Goal: Task Accomplishment & Management: Use online tool/utility

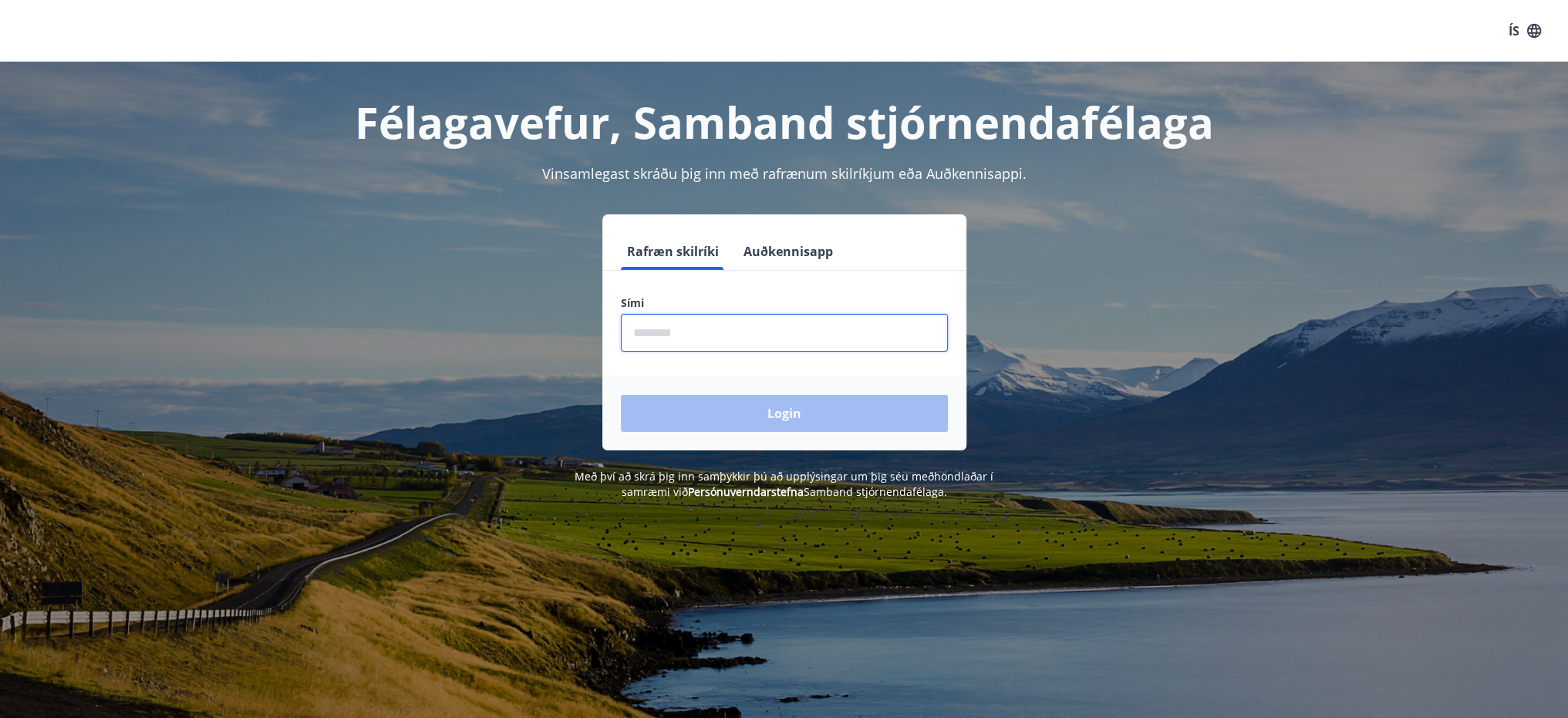
click at [700, 332] on input "phone" at bounding box center [784, 332] width 327 height 37
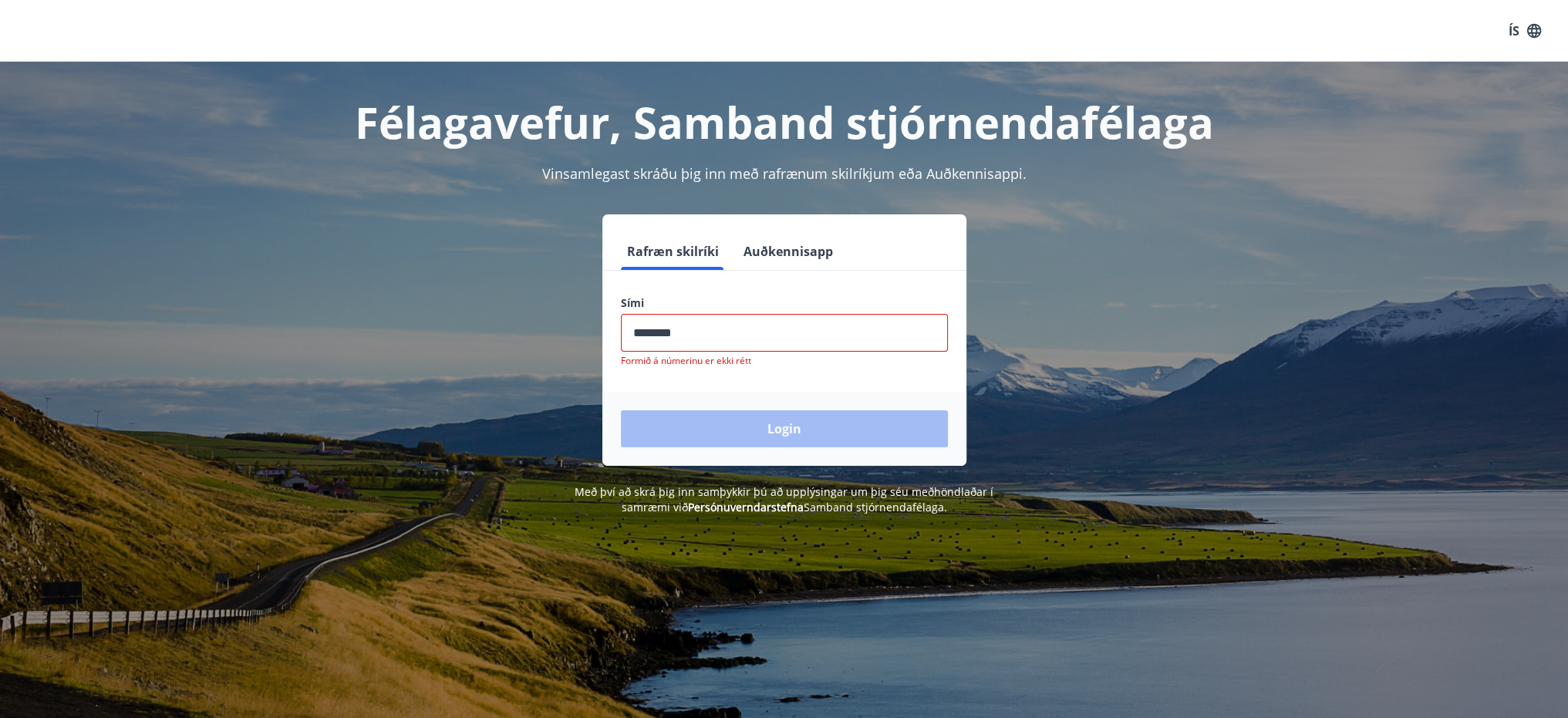
click at [805, 419] on div "Login" at bounding box center [784, 429] width 364 height 74
click at [730, 344] on input "phone" at bounding box center [784, 332] width 327 height 37
drag, startPoint x: 729, startPoint y: 342, endPoint x: 380, endPoint y: 320, distance: 349.7
click at [393, 320] on div "Rafræn skilríki Auðkennisapp Sími ​ Formið á númerinu er ekki rétt Login" at bounding box center [784, 340] width 1073 height 251
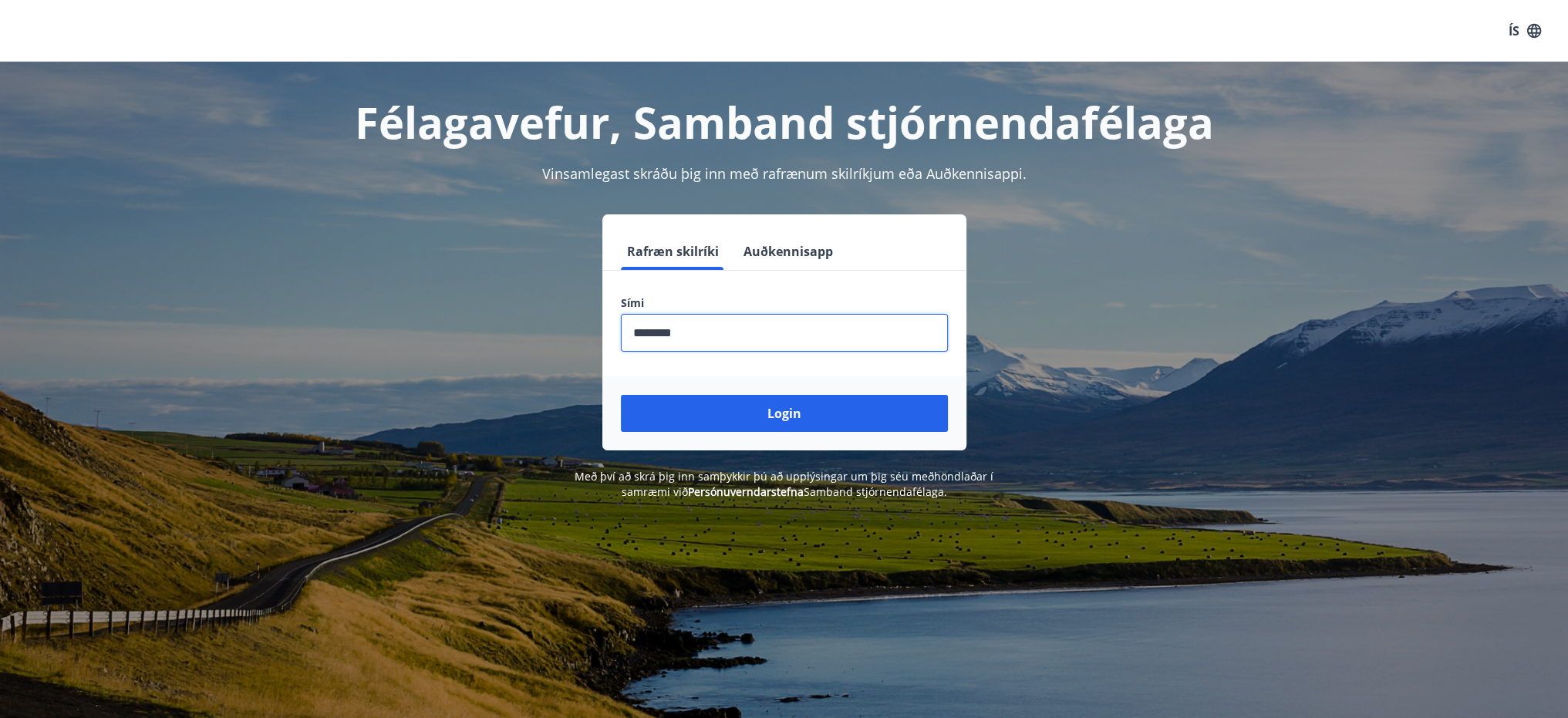
type input "********"
click at [791, 414] on button "Login" at bounding box center [784, 414] width 327 height 37
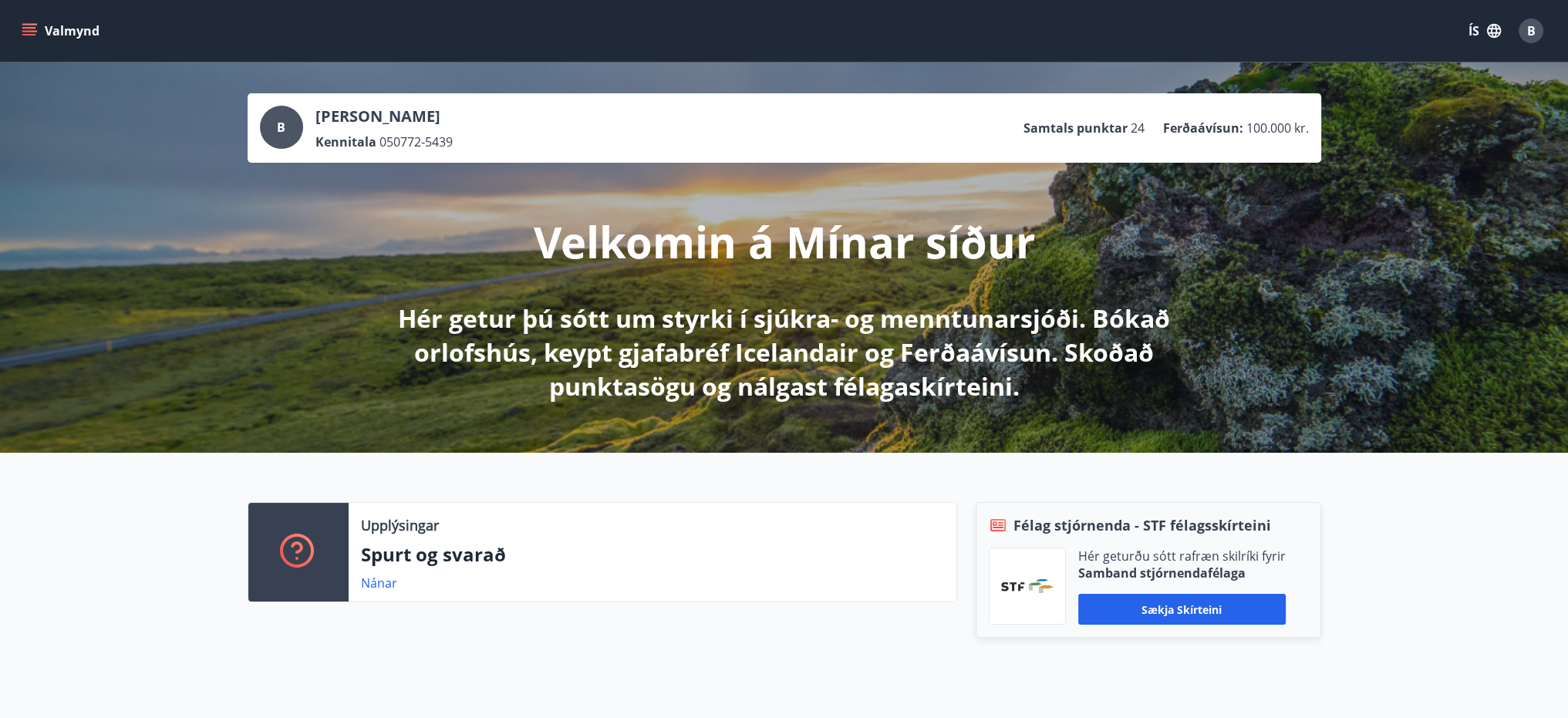
click at [1417, 545] on div "Upplýsingar Spurt og svarað Nánar Félag stjórnenda - STF félagsskírteini Hér ge…" at bounding box center [784, 573] width 1568 height 241
click at [1069, 128] on p "Samtals punktar" at bounding box center [1076, 128] width 105 height 17
click at [1207, 127] on p "Ferðaávísun :" at bounding box center [1203, 128] width 80 height 17
click at [291, 123] on div "B" at bounding box center [281, 127] width 43 height 43
click at [31, 30] on icon "menu" at bounding box center [31, 31] width 17 height 2
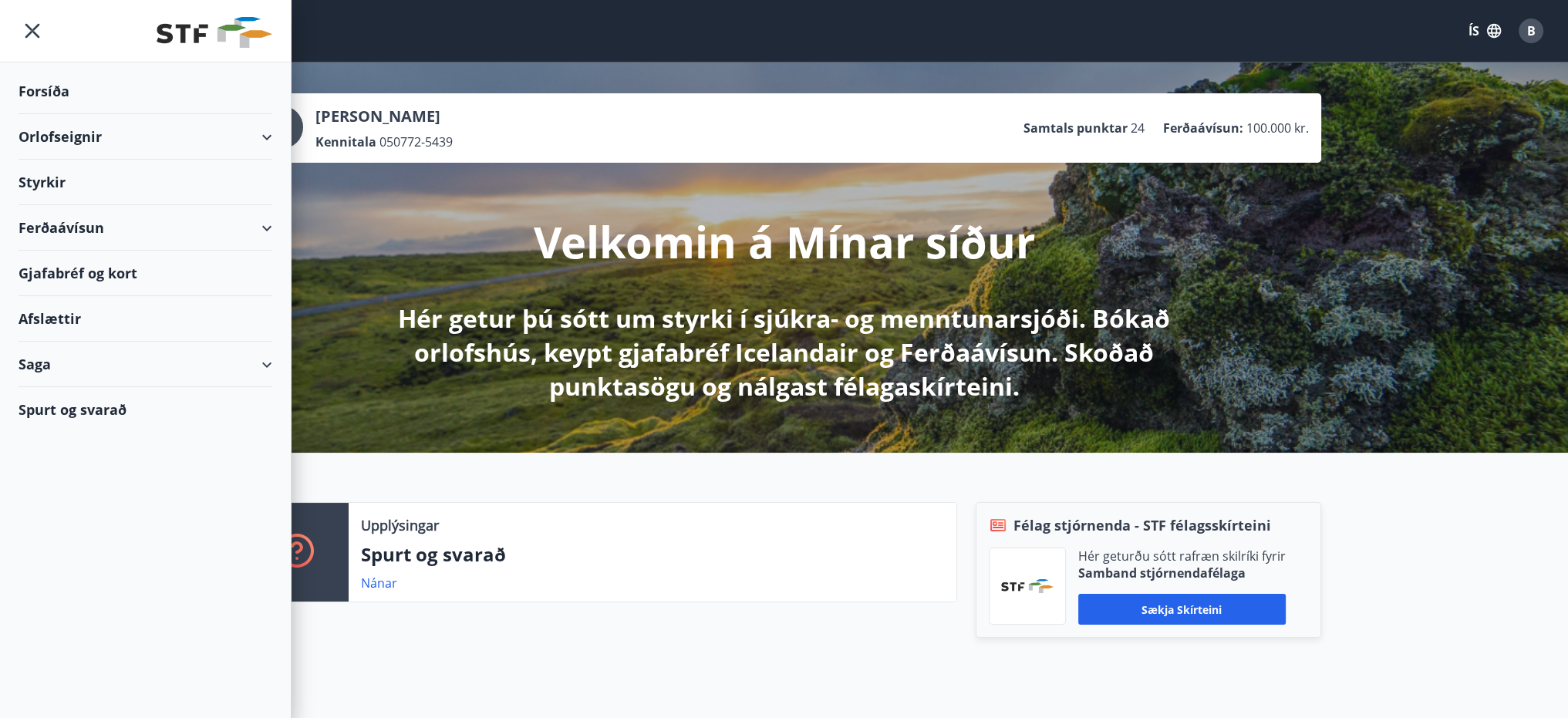
click at [225, 228] on div "Ferðaávísun" at bounding box center [146, 228] width 254 height 46
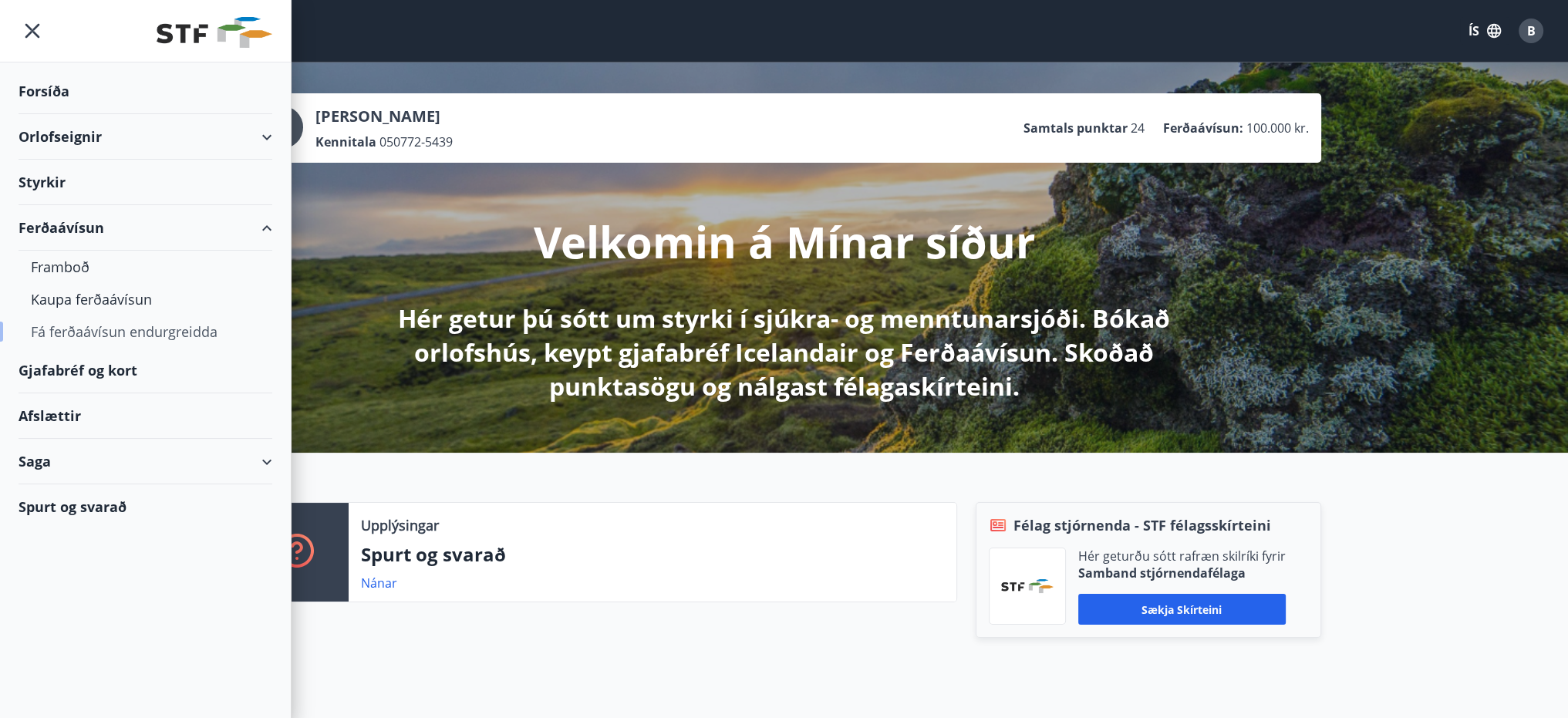
click at [118, 338] on div "Fá ferðaávísun endurgreidda" at bounding box center [145, 331] width 229 height 33
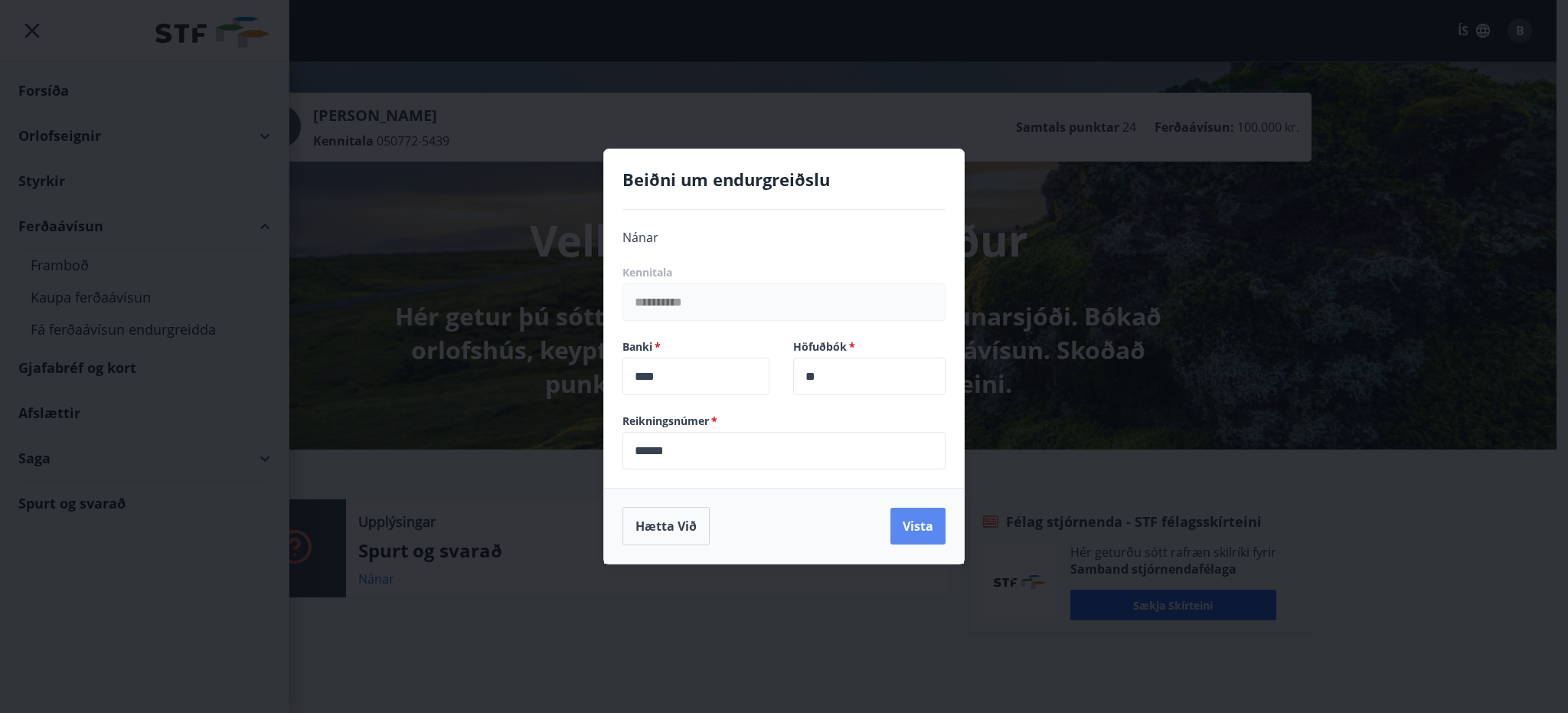
click at [916, 539] on button "Vista" at bounding box center [917, 527] width 55 height 37
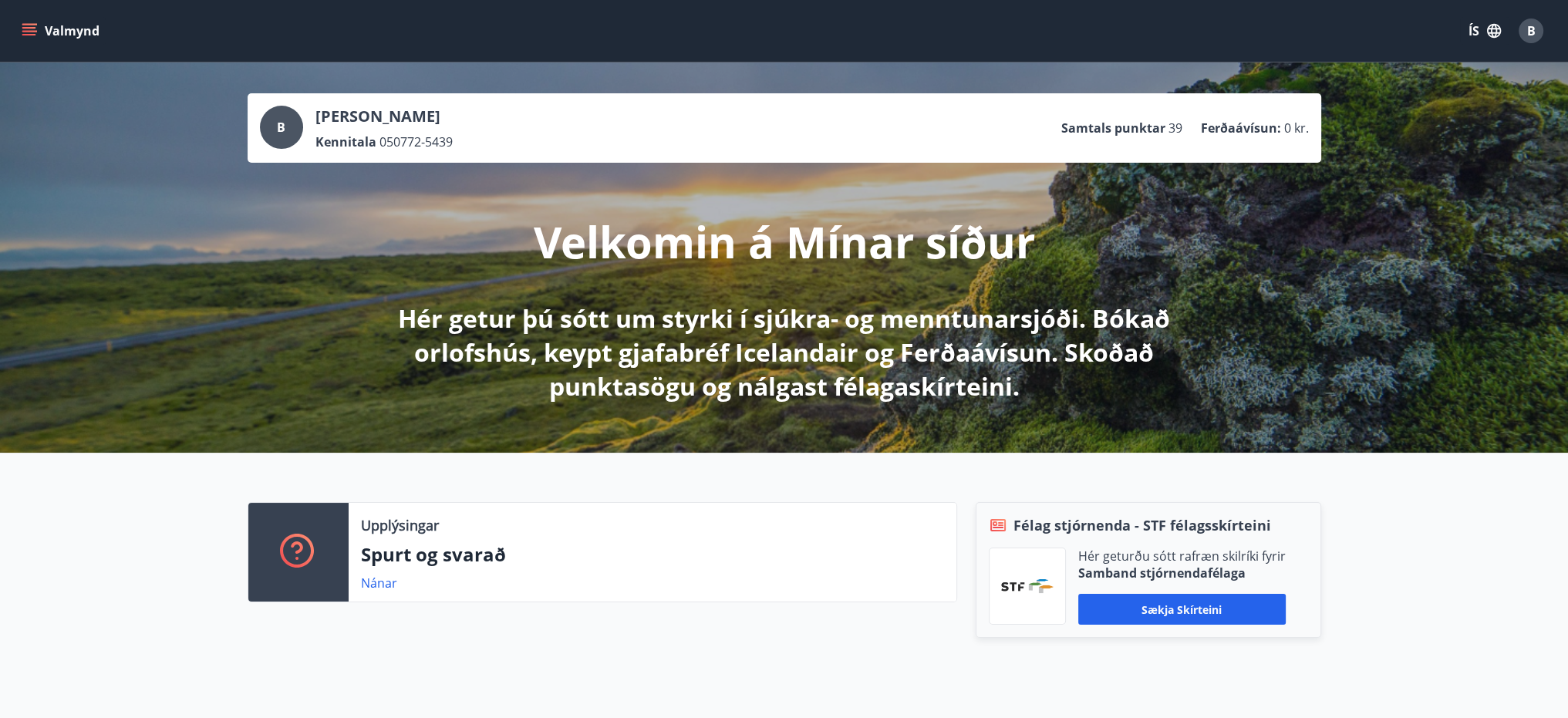
click at [812, 672] on div "Upplýsingar Spurt og svarað Nánar Félag stjórnenda - STF félagsskírteini Hér ge…" at bounding box center [784, 573] width 1568 height 241
click at [1421, 615] on div "Upplýsingar Spurt og svarað Nánar Félag stjórnenda - STF félagsskírteini Hér ge…" at bounding box center [784, 573] width 1568 height 241
click at [25, 34] on icon "menu" at bounding box center [29, 31] width 16 height 16
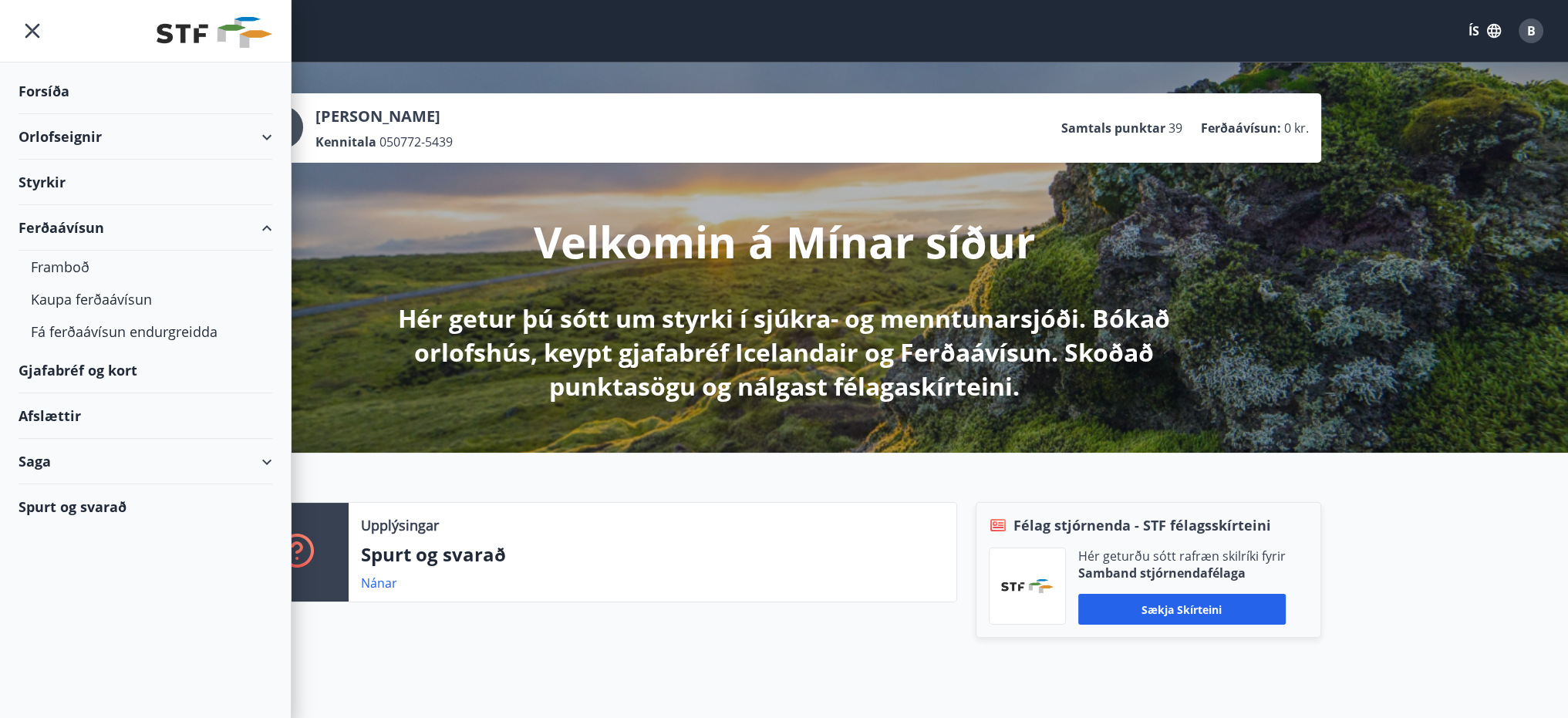
click at [62, 373] on div "Gjafabréf og kort" at bounding box center [146, 371] width 254 height 46
